Goal: Information Seeking & Learning: Learn about a topic

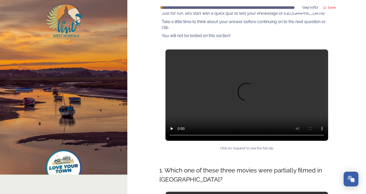
scroll to position [51, 0]
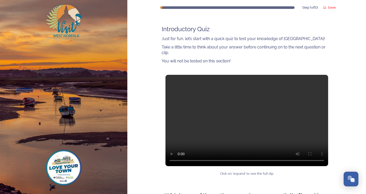
click at [243, 124] on video at bounding box center [247, 121] width 163 height 92
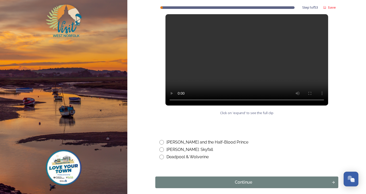
scroll to position [229, 0]
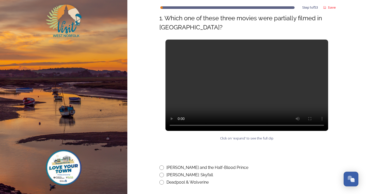
click at [321, 89] on video at bounding box center [247, 86] width 163 height 92
click at [222, 85] on video at bounding box center [247, 86] width 163 height 92
drag, startPoint x: 241, startPoint y: 153, endPoint x: 182, endPoint y: 144, distance: 59.9
click at [241, 153] on div "Step 1 of 53 Save West Norfolk Tourism Ambassadors Course Introductory Quiz Jus…" at bounding box center [246, 9] width 183 height 476
click at [263, 178] on div "[PERSON_NAME]: Skyfall" at bounding box center [246, 175] width 175 height 6
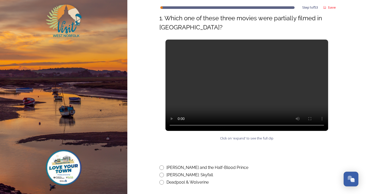
radio input "true"
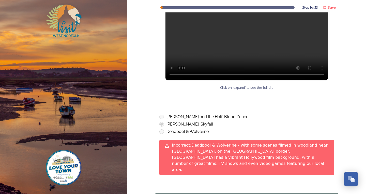
scroll to position [314, 0]
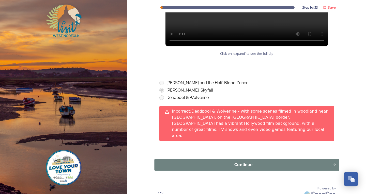
click at [231, 162] on div "Continue" at bounding box center [243, 165] width 173 height 6
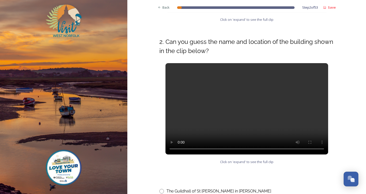
scroll to position [203, 0]
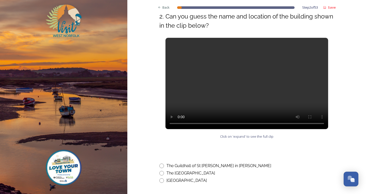
click at [159, 166] on input "radio" at bounding box center [161, 166] width 5 height 5
radio input "true"
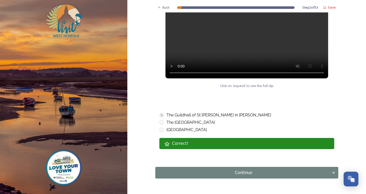
scroll to position [268, 0]
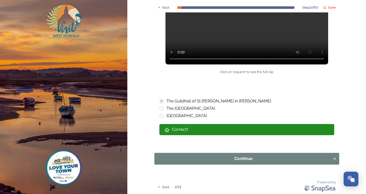
click at [168, 163] on button "Continue" at bounding box center [246, 159] width 185 height 12
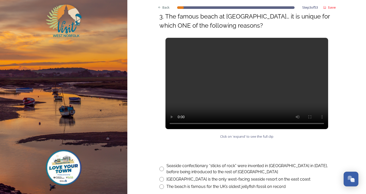
scroll to position [229, 0]
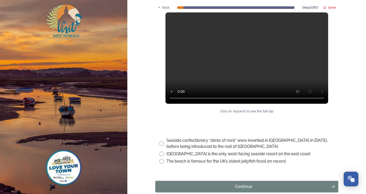
click at [159, 145] on input "radio" at bounding box center [161, 144] width 5 height 5
radio input "true"
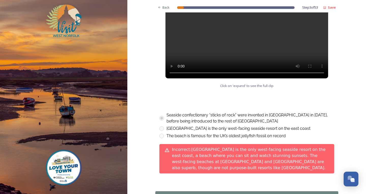
scroll to position [280, 0]
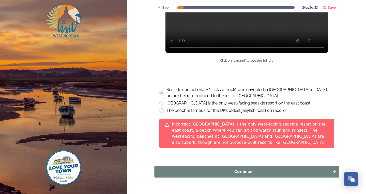
click at [190, 166] on button "Continue" at bounding box center [246, 172] width 185 height 12
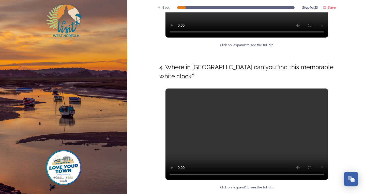
scroll to position [203, 0]
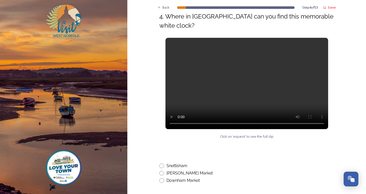
click at [160, 179] on input "radio" at bounding box center [161, 181] width 5 height 5
radio input "true"
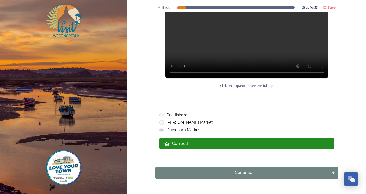
scroll to position [268, 0]
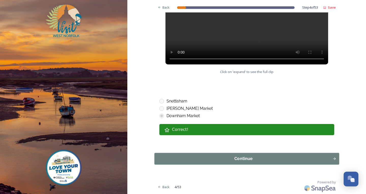
click at [176, 158] on div "Continue" at bounding box center [243, 159] width 173 height 6
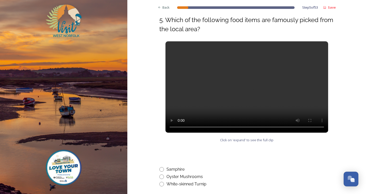
scroll to position [149, 0]
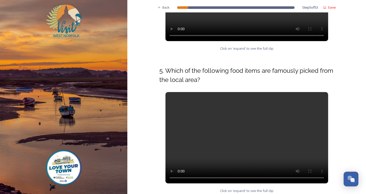
click at [289, 181] on video at bounding box center [247, 138] width 163 height 92
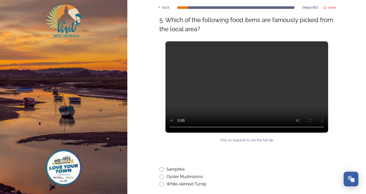
scroll to position [251, 0]
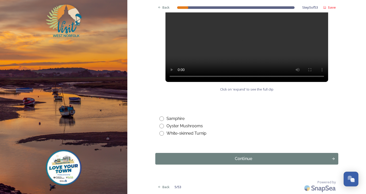
click at [160, 133] on input "radio" at bounding box center [161, 133] width 5 height 5
radio input "true"
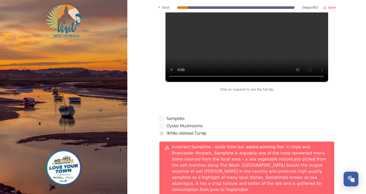
scroll to position [305, 0]
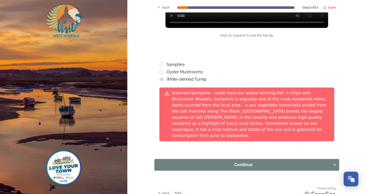
click at [201, 162] on div "Continue" at bounding box center [243, 165] width 173 height 6
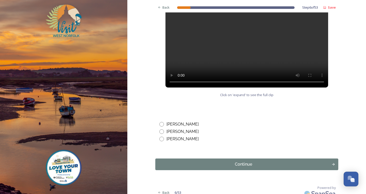
scroll to position [260, 0]
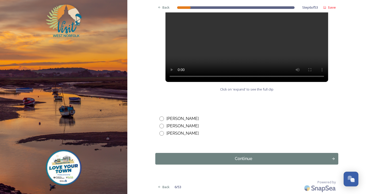
click at [161, 117] on input "radio" at bounding box center [161, 119] width 5 height 5
radio input "true"
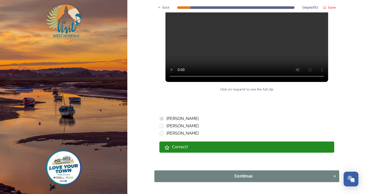
click at [174, 178] on div "Continue" at bounding box center [243, 177] width 173 height 6
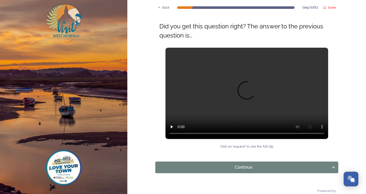
scroll to position [59, 0]
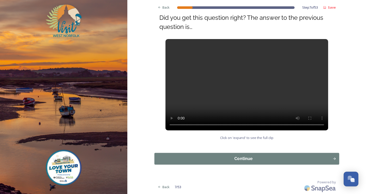
click at [213, 157] on div "Continue" at bounding box center [243, 159] width 173 height 6
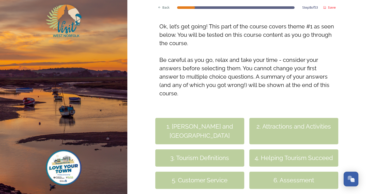
scroll to position [125, 0]
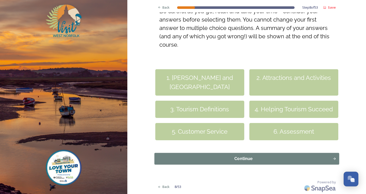
click at [236, 158] on div "Continue" at bounding box center [243, 159] width 173 height 6
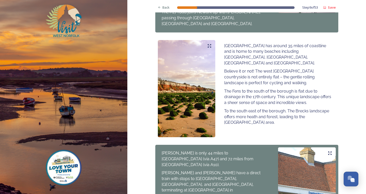
scroll to position [362, 0]
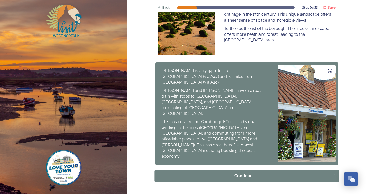
click at [325, 173] on div "Continue" at bounding box center [243, 176] width 173 height 6
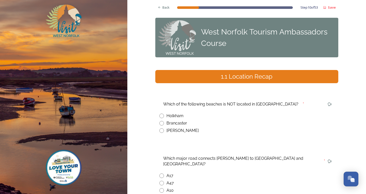
click at [160, 131] on input "radio" at bounding box center [161, 131] width 5 height 5
radio input "true"
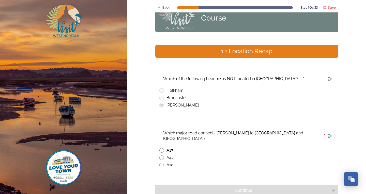
click at [161, 163] on input "radio" at bounding box center [161, 165] width 5 height 5
radio input "true"
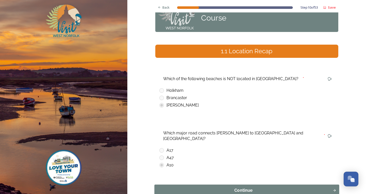
click at [181, 188] on div "Continue" at bounding box center [243, 191] width 173 height 6
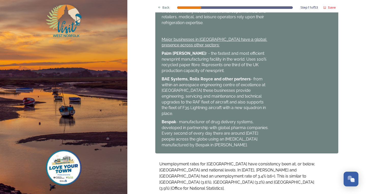
scroll to position [367, 0]
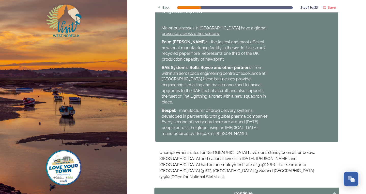
click at [249, 191] on div "Continue" at bounding box center [243, 194] width 173 height 6
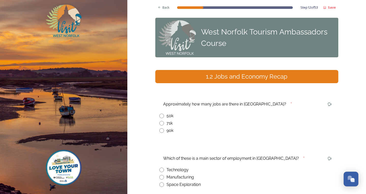
click at [162, 124] on input "radio" at bounding box center [161, 123] width 5 height 5
radio input "true"
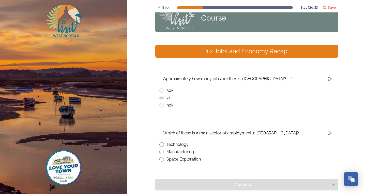
scroll to position [51, 0]
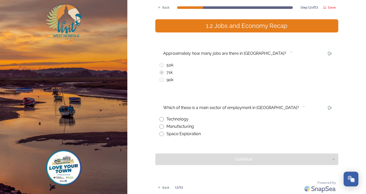
click at [160, 126] on input "radio" at bounding box center [161, 127] width 5 height 5
radio input "true"
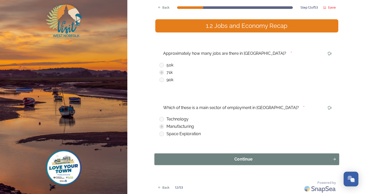
click at [174, 155] on button "Continue" at bounding box center [246, 160] width 185 height 12
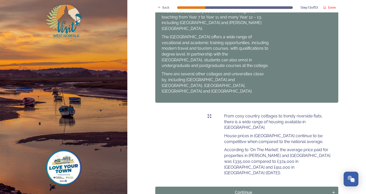
scroll to position [273, 0]
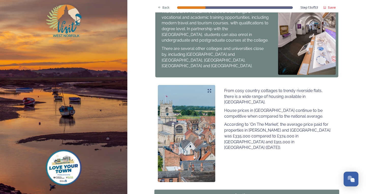
click at [214, 193] on div "Continue" at bounding box center [243, 196] width 173 height 6
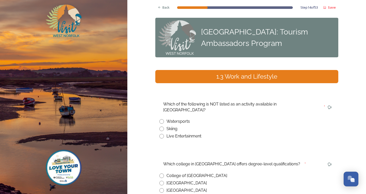
click at [160, 127] on input "radio" at bounding box center [161, 129] width 5 height 5
radio input "true"
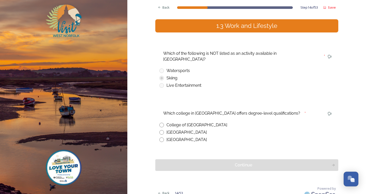
click at [160, 123] on input "radio" at bounding box center [161, 125] width 5 height 5
radio input "true"
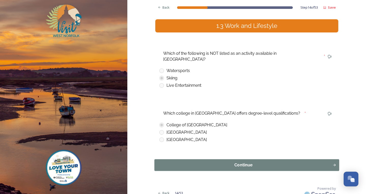
click at [183, 162] on div "Continue" at bounding box center [243, 165] width 173 height 6
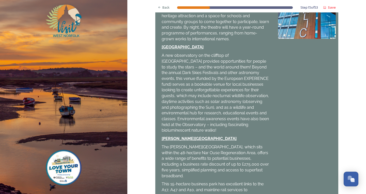
scroll to position [183, 0]
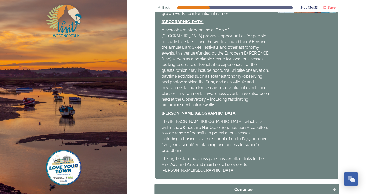
click at [256, 187] on div "Continue" at bounding box center [243, 190] width 173 height 6
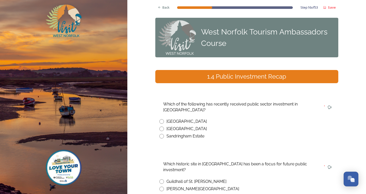
click at [159, 122] on input "radio" at bounding box center [161, 121] width 5 height 5
radio input "true"
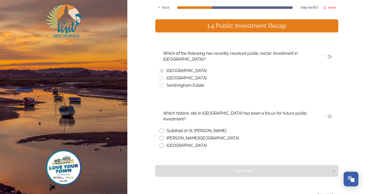
click at [159, 129] on input "radio" at bounding box center [161, 131] width 5 height 5
radio input "true"
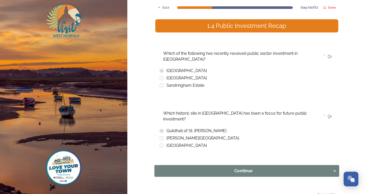
click at [195, 168] on div "Continue" at bounding box center [243, 171] width 173 height 6
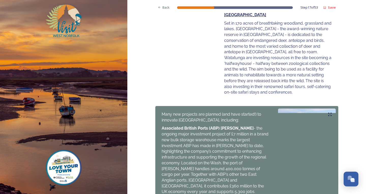
scroll to position [229, 0]
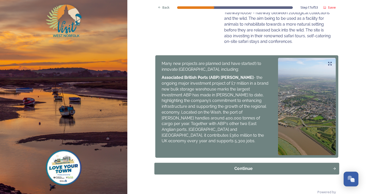
click at [234, 167] on button "Continue" at bounding box center [246, 169] width 185 height 12
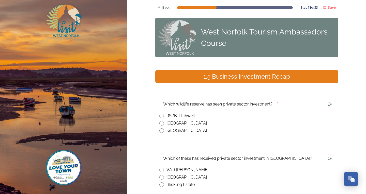
scroll to position [25, 0]
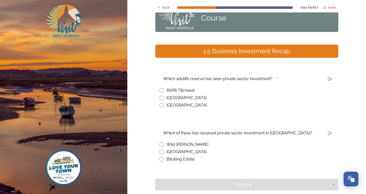
click at [160, 96] on input "radio" at bounding box center [161, 98] width 5 height 5
radio input "true"
click at [159, 145] on input "radio" at bounding box center [161, 145] width 5 height 5
radio input "true"
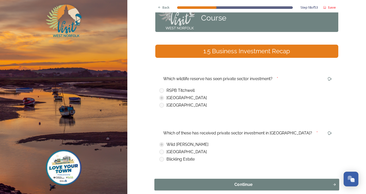
click at [184, 182] on div "Continue" at bounding box center [243, 185] width 173 height 6
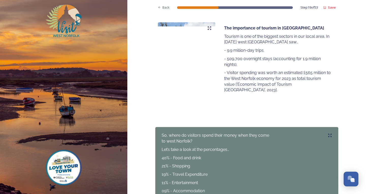
scroll to position [153, 0]
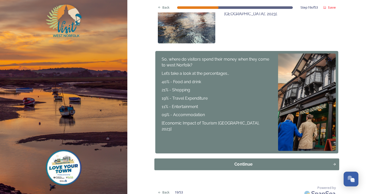
click at [223, 161] on button "Continue" at bounding box center [246, 165] width 185 height 12
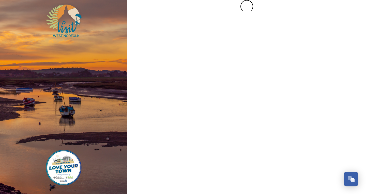
scroll to position [0, 0]
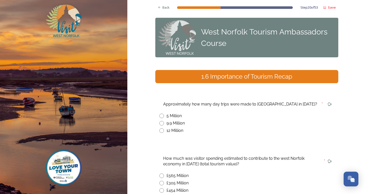
click at [160, 124] on input "radio" at bounding box center [161, 123] width 5 height 5
radio input "true"
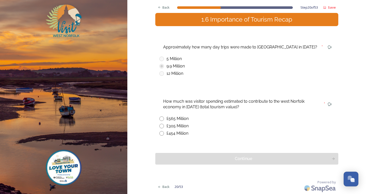
click at [161, 118] on input "radio" at bounding box center [161, 119] width 5 height 5
radio input "true"
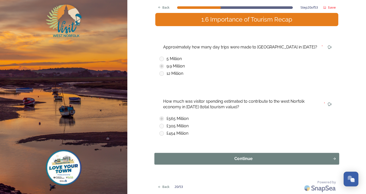
click at [174, 161] on div "Continue" at bounding box center [243, 159] width 173 height 6
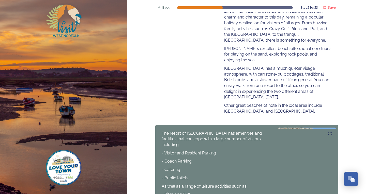
scroll to position [203, 0]
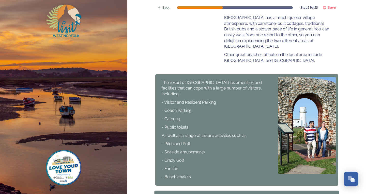
click at [251, 194] on div "Continue" at bounding box center [243, 197] width 173 height 6
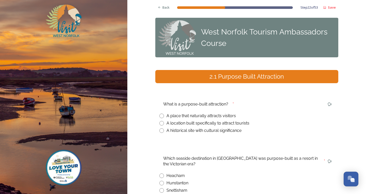
scroll to position [25, 0]
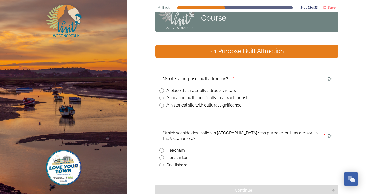
click at [159, 97] on input "radio" at bounding box center [161, 98] width 5 height 5
radio input "true"
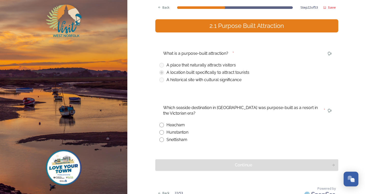
click at [160, 133] on input "radio" at bounding box center [161, 132] width 5 height 5
radio input "true"
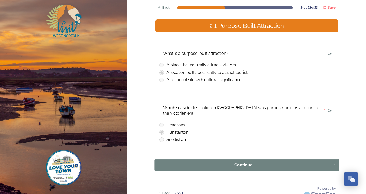
click at [171, 167] on div "Continue" at bounding box center [243, 165] width 173 height 6
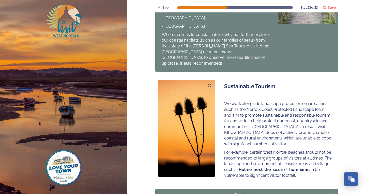
scroll to position [310, 0]
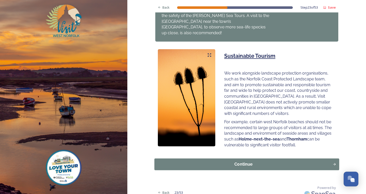
click at [245, 162] on div "Continue" at bounding box center [243, 165] width 173 height 6
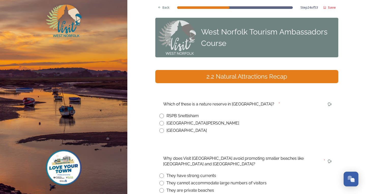
scroll to position [25, 0]
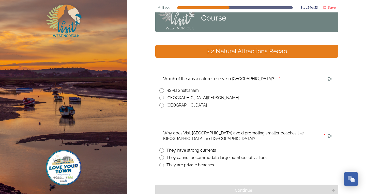
click at [159, 90] on input "radio" at bounding box center [161, 90] width 5 height 5
radio input "true"
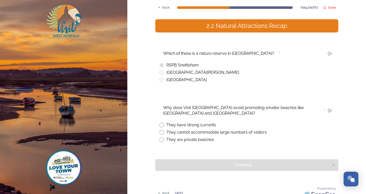
click at [160, 132] on input "radio" at bounding box center [161, 132] width 5 height 5
radio input "true"
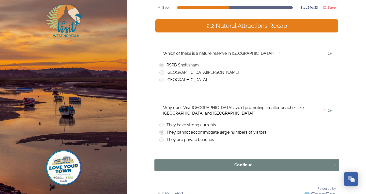
click at [188, 168] on div "Continue" at bounding box center [243, 165] width 173 height 6
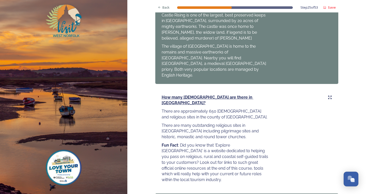
scroll to position [559, 0]
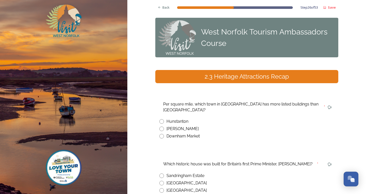
scroll to position [25, 0]
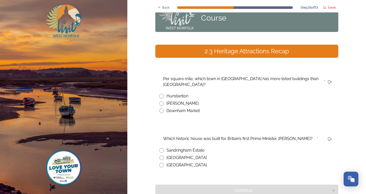
click at [159, 101] on input "radio" at bounding box center [161, 103] width 5 height 5
radio input "true"
click at [159, 163] on input "radio" at bounding box center [161, 165] width 5 height 5
radio input "true"
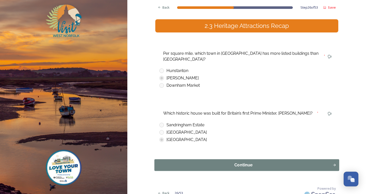
scroll to position [51, 0]
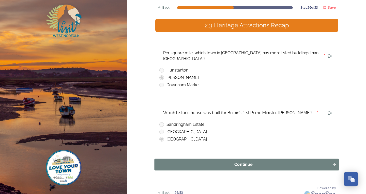
click at [175, 162] on div "Continue" at bounding box center [243, 165] width 173 height 6
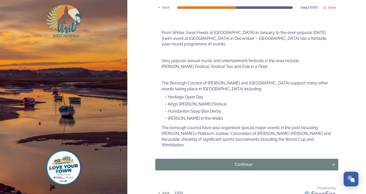
scroll to position [46, 0]
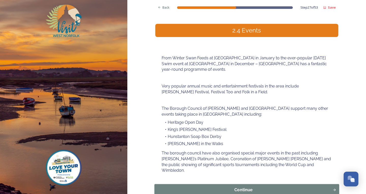
click at [189, 187] on div "Continue" at bounding box center [243, 190] width 173 height 6
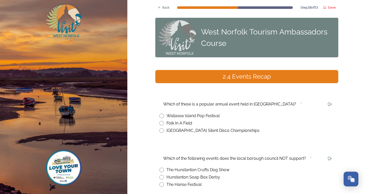
scroll to position [25, 0]
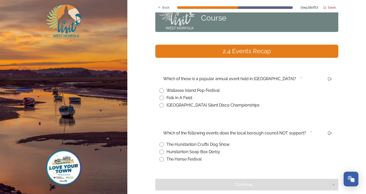
click at [159, 98] on input "radio" at bounding box center [161, 98] width 5 height 5
radio input "true"
click at [160, 145] on input "radio" at bounding box center [161, 145] width 5 height 5
radio input "true"
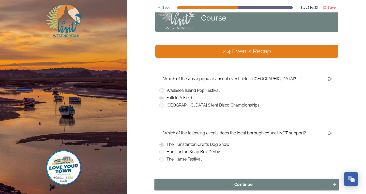
click at [183, 183] on div "Continue" at bounding box center [243, 185] width 173 height 6
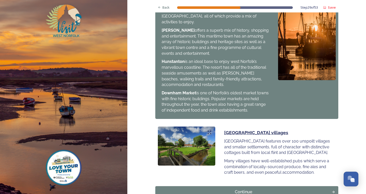
scroll to position [544, 0]
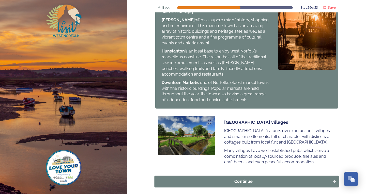
click at [215, 179] on div "Continue" at bounding box center [243, 182] width 173 height 6
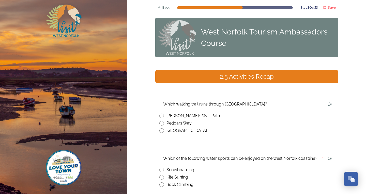
scroll to position [25, 0]
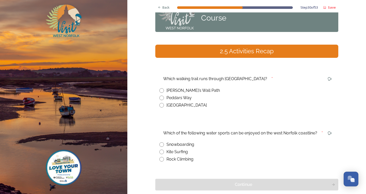
click at [160, 99] on input "radio" at bounding box center [161, 98] width 5 height 5
radio input "true"
click at [161, 151] on input "radio" at bounding box center [161, 152] width 5 height 5
radio input "true"
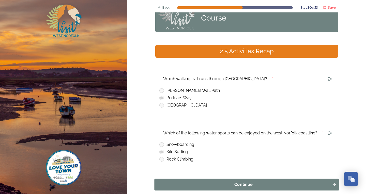
click at [189, 185] on div "Continue" at bounding box center [243, 185] width 173 height 6
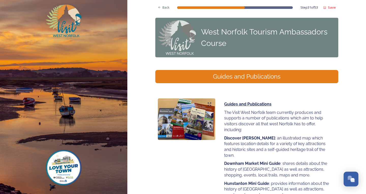
scroll to position [51, 0]
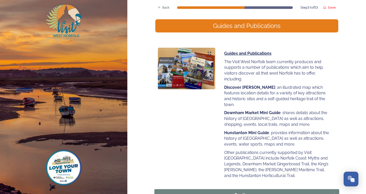
click at [203, 192] on div "Continue" at bounding box center [243, 195] width 173 height 6
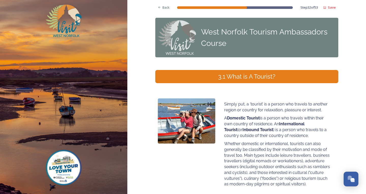
scroll to position [25, 0]
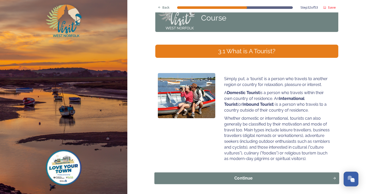
click at [216, 175] on button "Continue" at bounding box center [246, 179] width 185 height 12
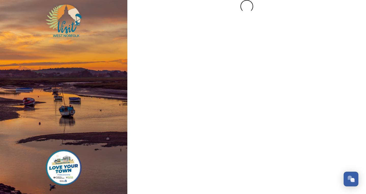
scroll to position [0, 0]
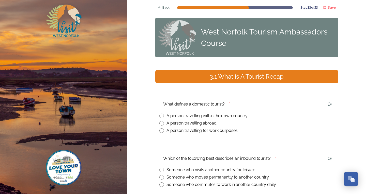
click at [159, 115] on input "radio" at bounding box center [161, 116] width 5 height 5
radio input "true"
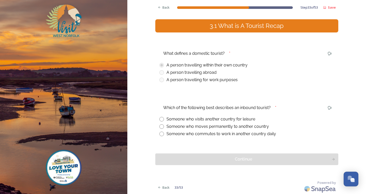
click at [160, 144] on div "Back Step 33 of 53 Save West Norfolk Tourism Ambassadors Course 3.1 What is A T…" at bounding box center [246, 72] width 183 height 246
click at [159, 120] on input "radio" at bounding box center [161, 119] width 5 height 5
radio input "true"
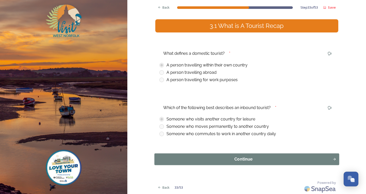
click at [170, 163] on button "Continue" at bounding box center [246, 160] width 185 height 12
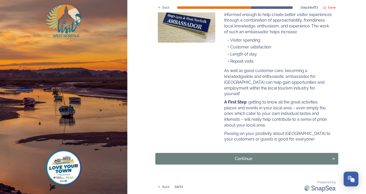
scroll to position [70, 0]
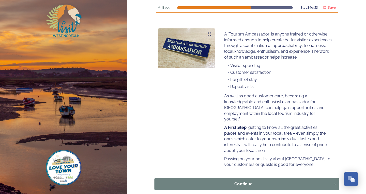
click at [268, 180] on button "Continue" at bounding box center [246, 185] width 185 height 12
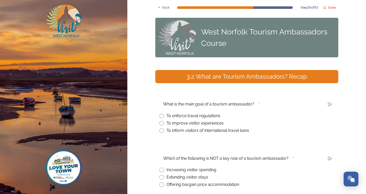
scroll to position [25, 0]
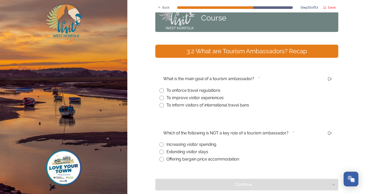
click at [160, 97] on input "radio" at bounding box center [161, 98] width 5 height 5
radio input "true"
click at [159, 159] on input "radio" at bounding box center [161, 159] width 5 height 5
radio input "true"
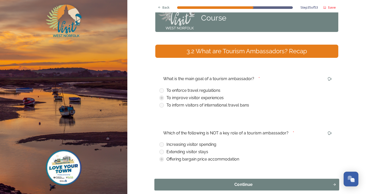
click at [166, 179] on button "Continue" at bounding box center [246, 185] width 185 height 12
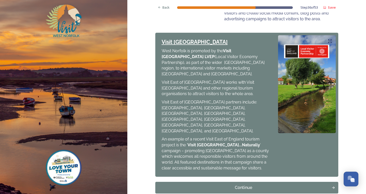
scroll to position [213, 0]
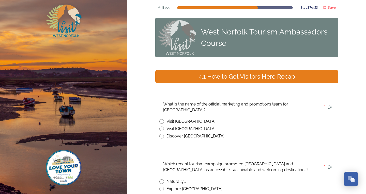
scroll to position [25, 0]
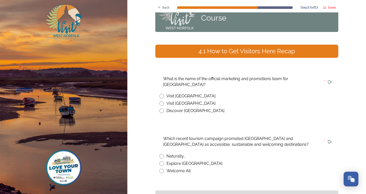
click at [159, 101] on input "radio" at bounding box center [161, 103] width 5 height 5
radio input "true"
click at [159, 154] on input "radio" at bounding box center [161, 156] width 5 height 5
radio input "true"
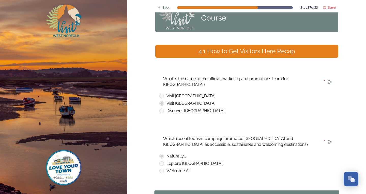
click at [172, 194] on div "Continue" at bounding box center [243, 197] width 173 height 6
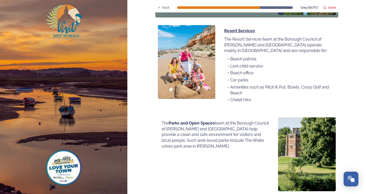
scroll to position [356, 0]
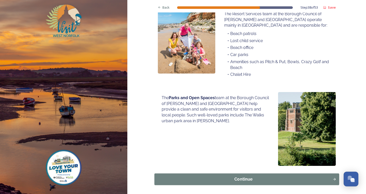
click at [317, 177] on div "Continue" at bounding box center [243, 180] width 173 height 6
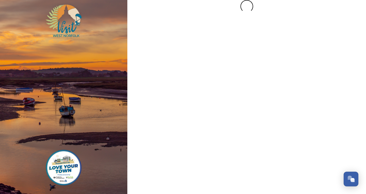
scroll to position [0, 0]
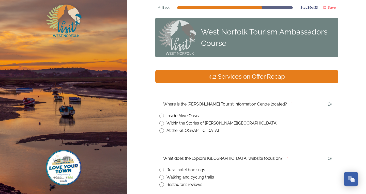
click at [161, 122] on input "radio" at bounding box center [161, 123] width 5 height 5
radio input "true"
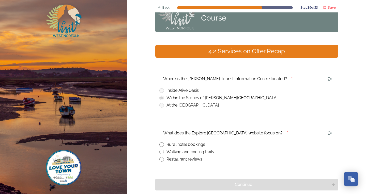
scroll to position [51, 0]
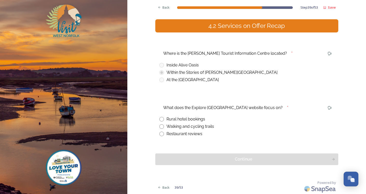
click at [159, 126] on input "radio" at bounding box center [161, 127] width 5 height 5
radio input "true"
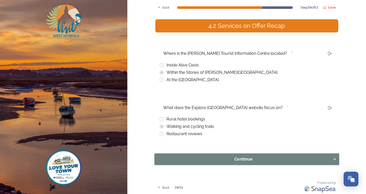
click at [173, 157] on div "Continue" at bounding box center [243, 160] width 173 height 6
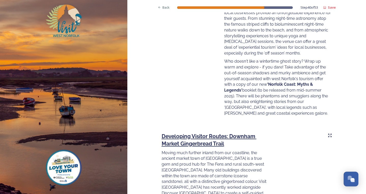
scroll to position [695, 0]
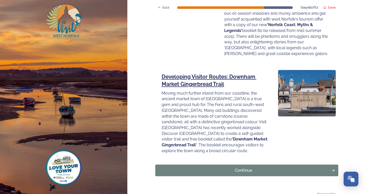
click at [209, 168] on div "Continue" at bounding box center [243, 171] width 171 height 6
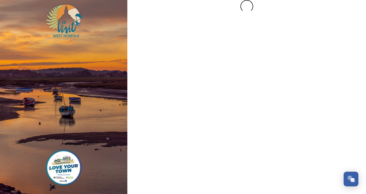
scroll to position [0, 0]
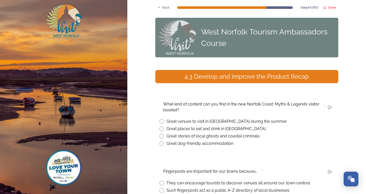
click at [161, 136] on input "radio" at bounding box center [161, 136] width 5 height 5
radio input "true"
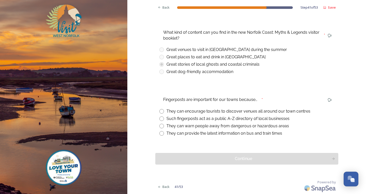
click at [160, 110] on input "radio" at bounding box center [161, 111] width 5 height 5
radio input "true"
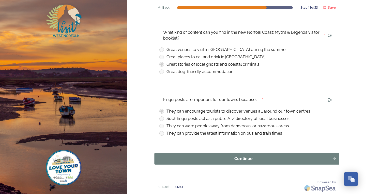
click at [185, 158] on div "Continue" at bounding box center [243, 159] width 173 height 6
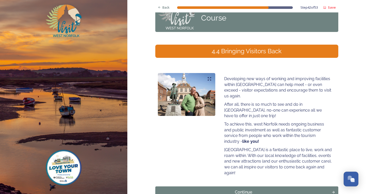
scroll to position [48, 0]
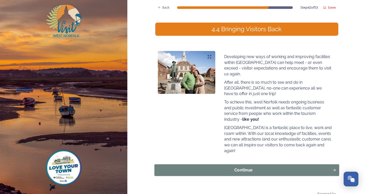
click at [329, 165] on button "Continue" at bounding box center [246, 171] width 185 height 12
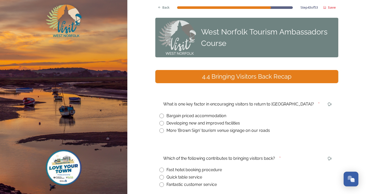
scroll to position [25, 0]
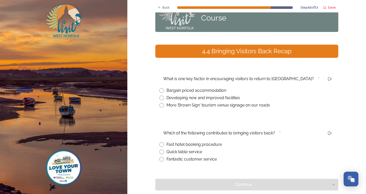
click at [160, 97] on input "radio" at bounding box center [161, 98] width 5 height 5
radio input "true"
click at [160, 159] on input "radio" at bounding box center [161, 159] width 5 height 5
radio input "true"
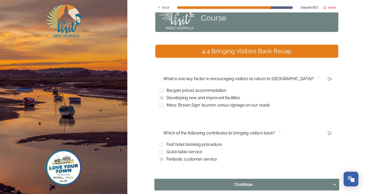
click at [166, 180] on button "Continue" at bounding box center [246, 185] width 185 height 12
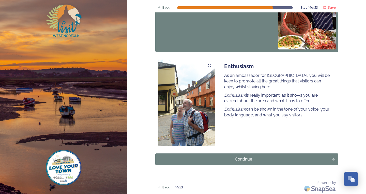
scroll to position [433, 0]
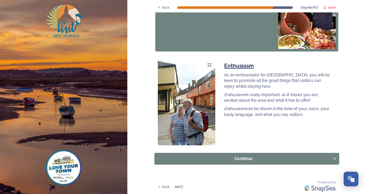
click at [196, 157] on div "Continue" at bounding box center [243, 159] width 173 height 6
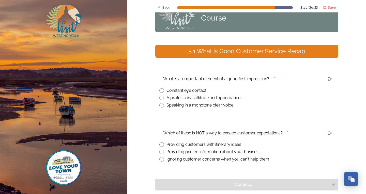
scroll to position [51, 0]
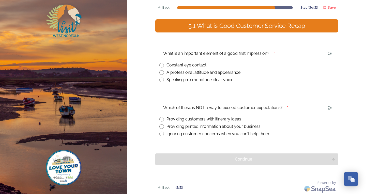
click at [159, 65] on input "radio" at bounding box center [161, 65] width 5 height 5
radio input "true"
click at [160, 134] on input "radio" at bounding box center [161, 134] width 5 height 5
radio input "true"
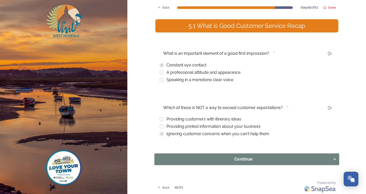
click at [172, 161] on div "Continue" at bounding box center [243, 160] width 173 height 6
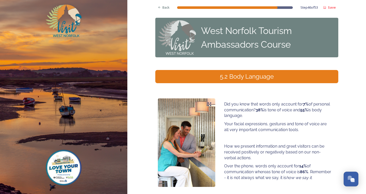
scroll to position [25, 0]
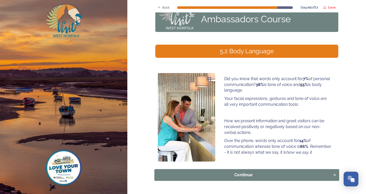
click at [197, 179] on button "Continue" at bounding box center [246, 176] width 185 height 12
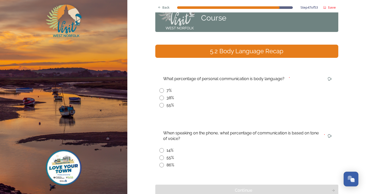
click at [159, 105] on input "radio" at bounding box center [161, 105] width 5 height 5
radio input "true"
click at [160, 166] on input "radio" at bounding box center [161, 165] width 5 height 5
radio input "true"
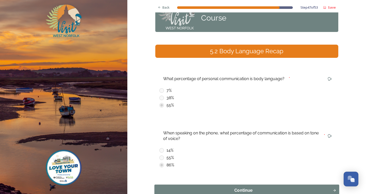
click at [166, 188] on div "Continue" at bounding box center [243, 191] width 173 height 6
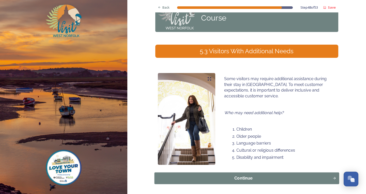
click at [325, 177] on div "Continue" at bounding box center [243, 179] width 173 height 6
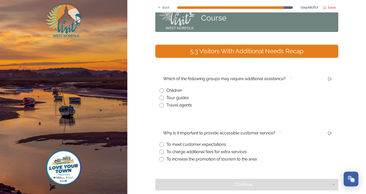
click at [160, 89] on input "radio" at bounding box center [161, 90] width 5 height 5
radio input "true"
click at [162, 145] on input "radio" at bounding box center [161, 145] width 5 height 5
radio input "true"
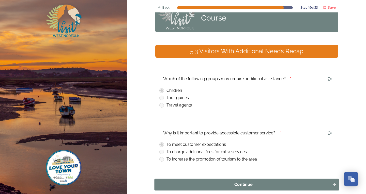
click at [220, 187] on div "Continue" at bounding box center [243, 185] width 173 height 6
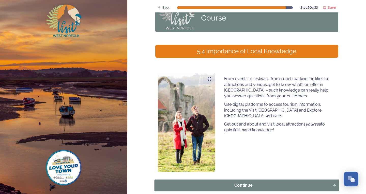
click at [301, 188] on div "Continue" at bounding box center [243, 186] width 173 height 6
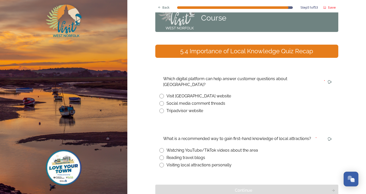
click at [161, 94] on input "radio" at bounding box center [161, 96] width 5 height 5
radio input "true"
click at [160, 163] on input "radio" at bounding box center [161, 165] width 5 height 5
radio input "true"
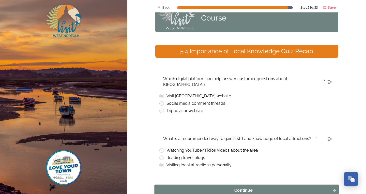
click at [173, 188] on div "Continue" at bounding box center [243, 191] width 173 height 6
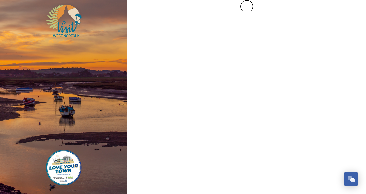
scroll to position [0, 0]
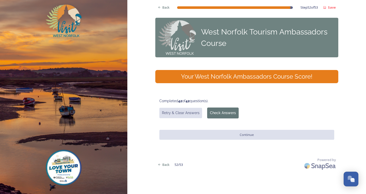
click at [229, 118] on button "Check Answers" at bounding box center [223, 113] width 32 height 11
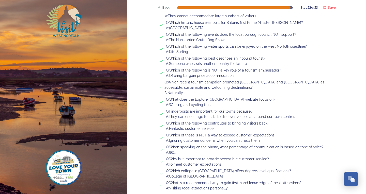
scroll to position [541, 0]
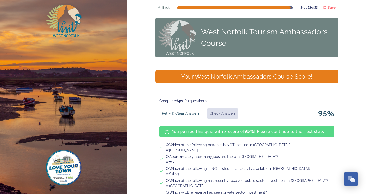
scroll to position [25, 0]
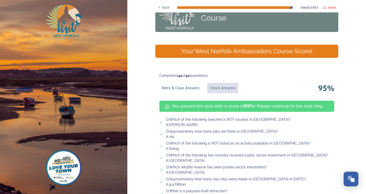
click at [244, 107] on strong "95 %" at bounding box center [249, 106] width 10 height 5
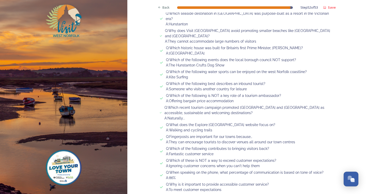
scroll to position [541, 0]
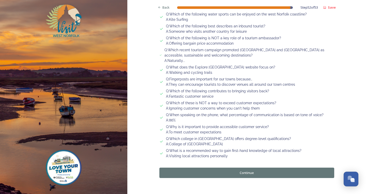
click at [256, 168] on button "Continue" at bounding box center [246, 173] width 175 height 10
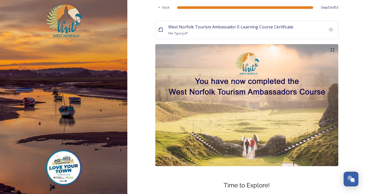
scroll to position [0, 0]
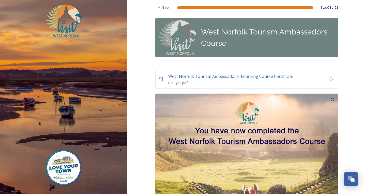
click at [228, 77] on span "West Norfolk Tourism Ambassador E-Learning Course Certificate" at bounding box center [230, 77] width 125 height 6
